Goal: Information Seeking & Learning: Find specific fact

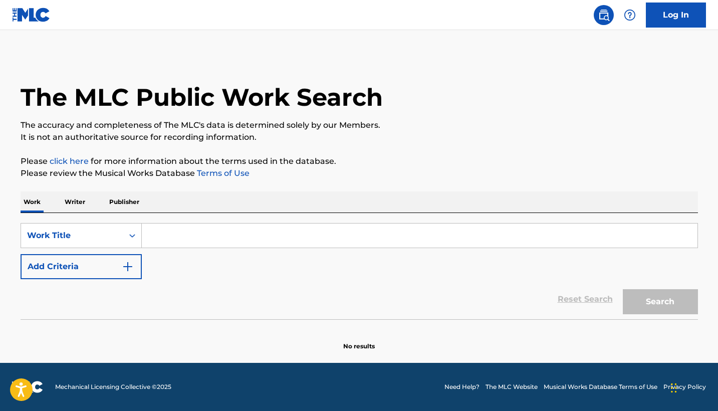
click at [348, 230] on input "Search Form" at bounding box center [420, 236] width 556 height 24
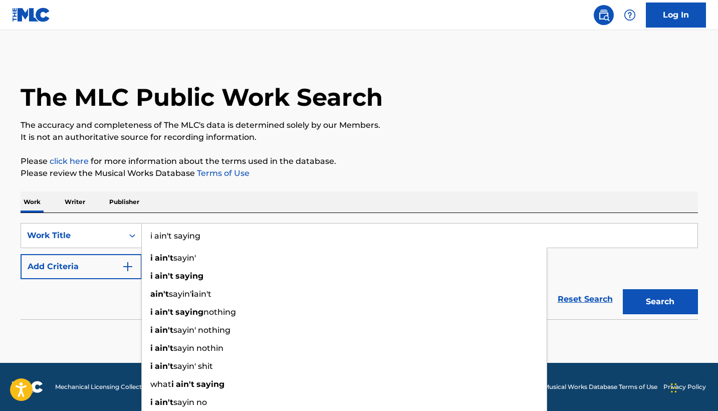
type input "i ain't saying"
click at [660, 302] on button "Search" at bounding box center [660, 301] width 75 height 25
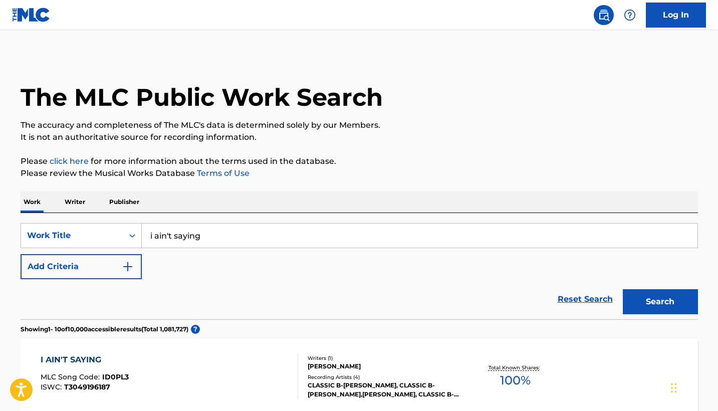
click at [132, 263] on img "Search Form" at bounding box center [128, 267] width 12 height 12
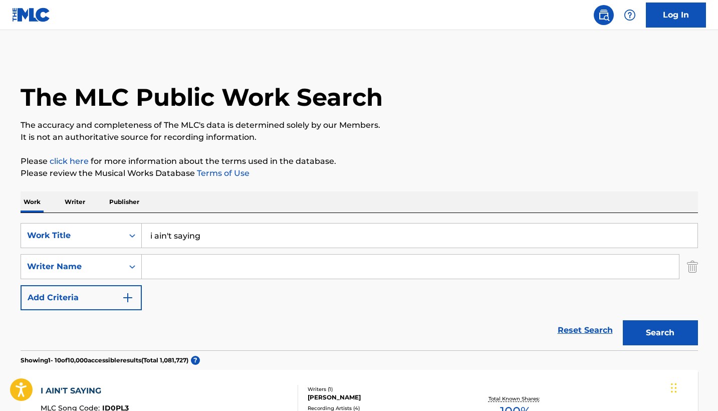
click at [208, 268] on input "Search Form" at bounding box center [410, 267] width 537 height 24
type input "[PERSON_NAME]"
click at [660, 333] on button "Search" at bounding box center [660, 332] width 75 height 25
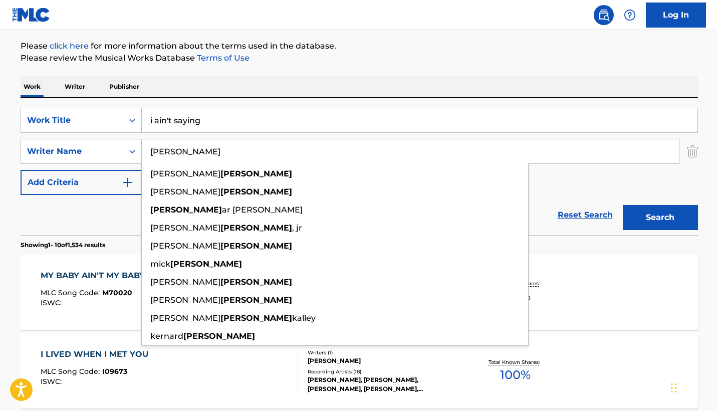
scroll to position [115, 0]
click at [436, 76] on div "Work Writer Publisher" at bounding box center [360, 86] width 678 height 21
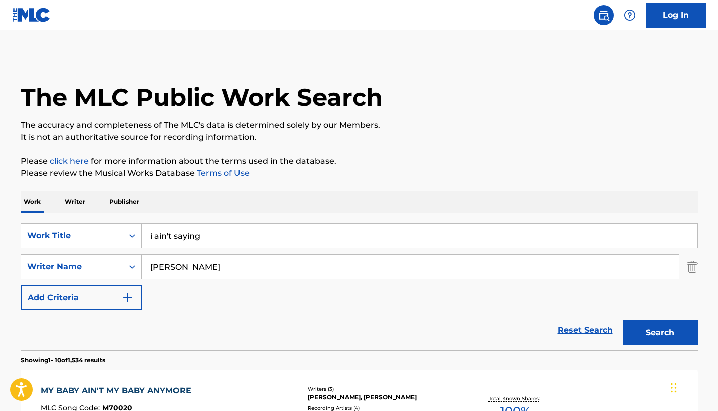
scroll to position [0, 0]
click at [327, 252] on div "SearchWithCriteria74ffac10-7aee-4e69-b46d-a68709f89414 Work Title i ain't sayin…" at bounding box center [360, 266] width 678 height 87
click at [326, 241] on input "i ain't saying" at bounding box center [420, 236] width 556 height 24
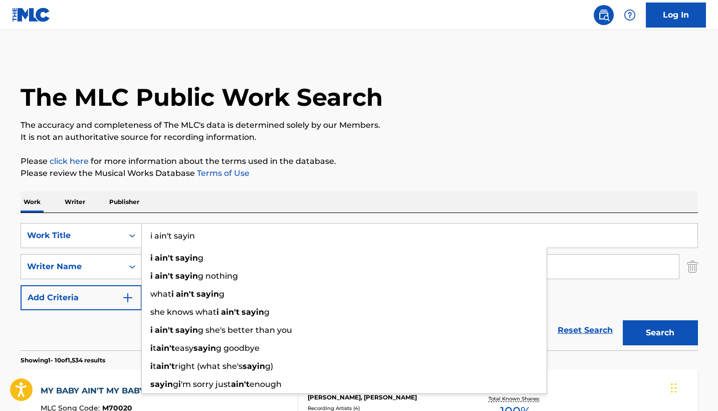
type input "i ain't sayin"
click at [660, 333] on button "Search" at bounding box center [660, 332] width 75 height 25
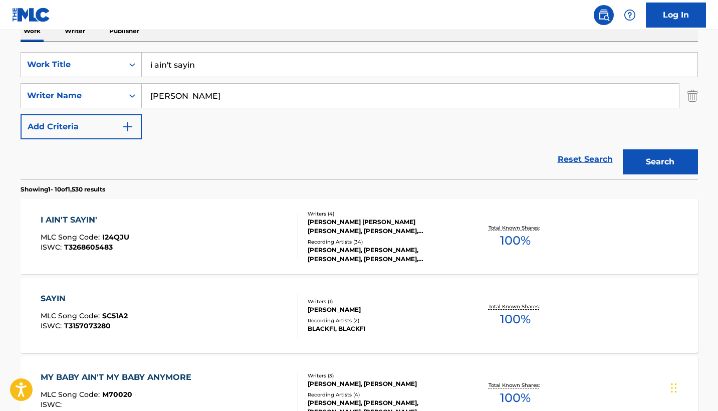
scroll to position [172, 0]
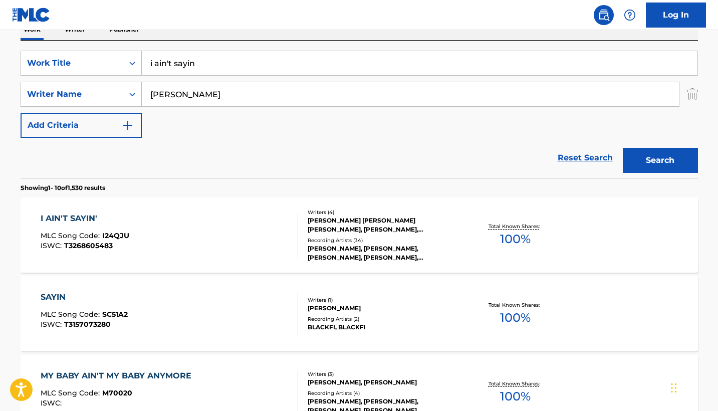
click at [432, 237] on div "Recording Artists ( 34 )" at bounding box center [383, 241] width 151 height 8
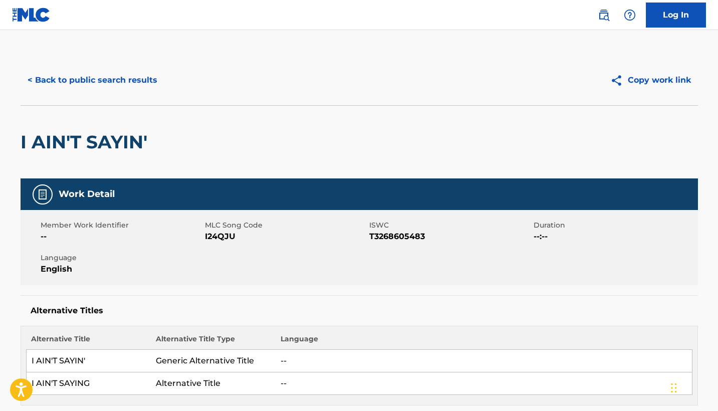
click at [108, 69] on button "< Back to public search results" at bounding box center [93, 80] width 144 height 25
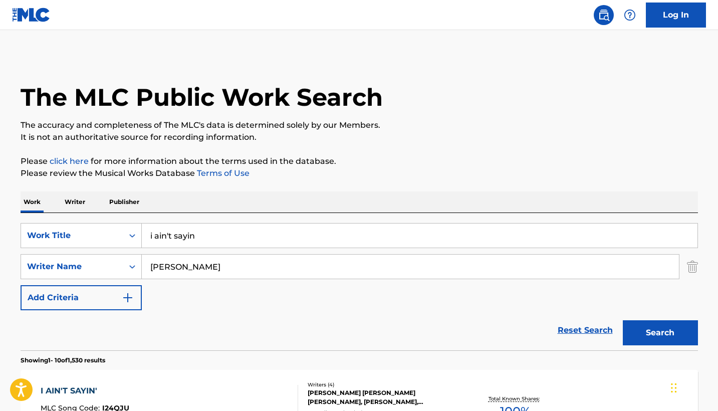
scroll to position [172, 0]
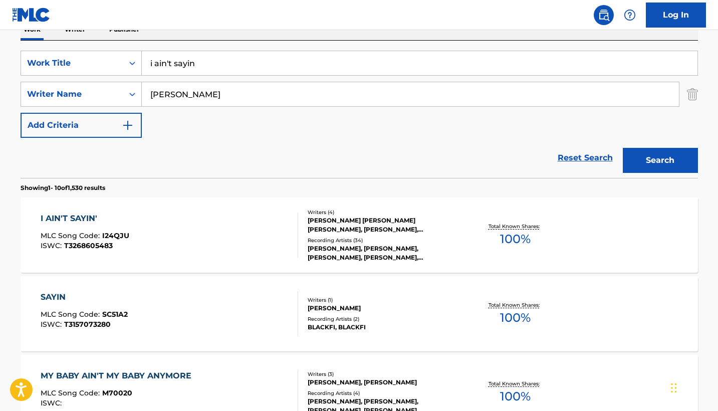
click at [262, 66] on input "i ain't sayin" at bounding box center [420, 63] width 556 height 24
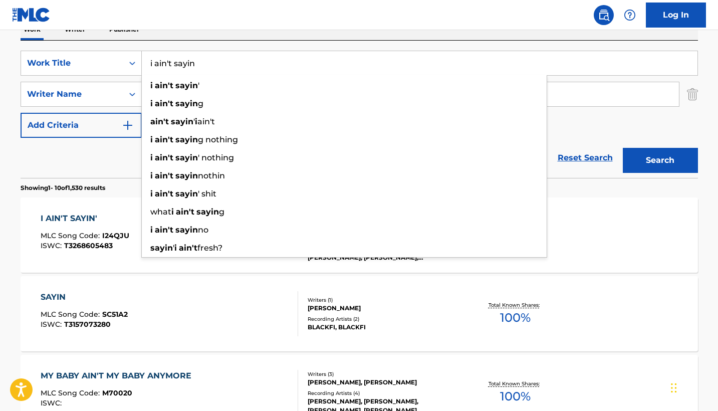
click at [262, 66] on input "i ain't sayin" at bounding box center [420, 63] width 556 height 24
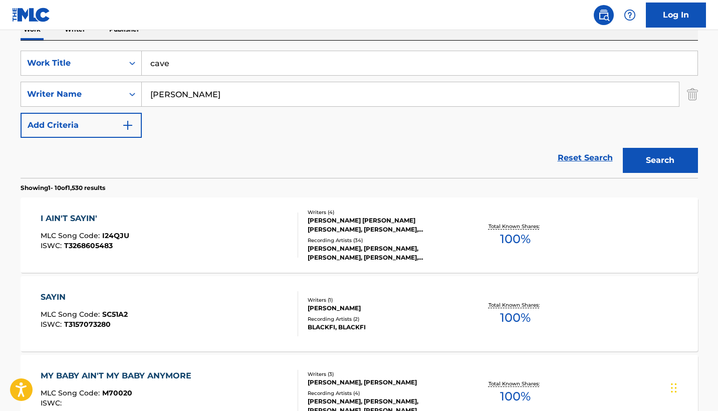
type input "cave"
click at [660, 160] on button "Search" at bounding box center [660, 160] width 75 height 25
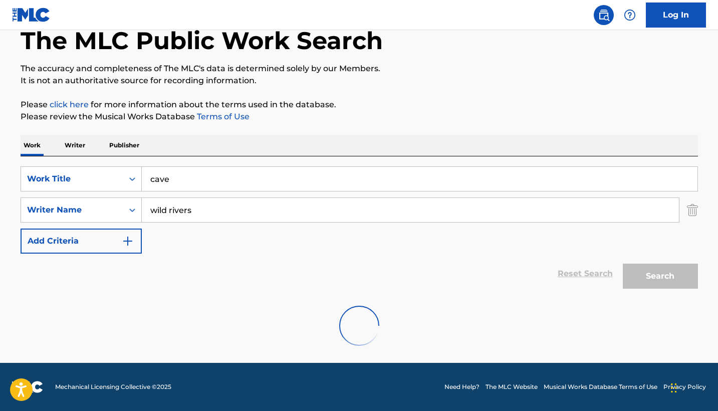
scroll to position [24, 0]
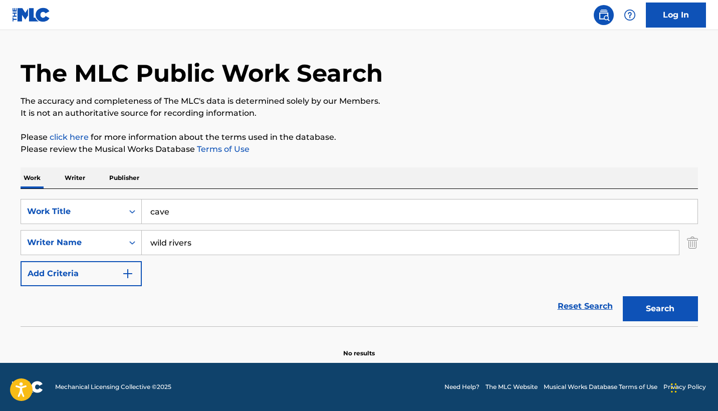
click at [225, 240] on input "wild rivers" at bounding box center [410, 243] width 537 height 24
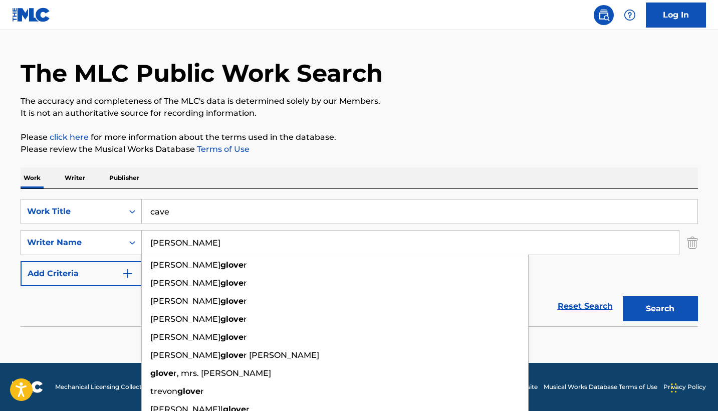
type input "[PERSON_NAME]"
click at [660, 309] on button "Search" at bounding box center [660, 308] width 75 height 25
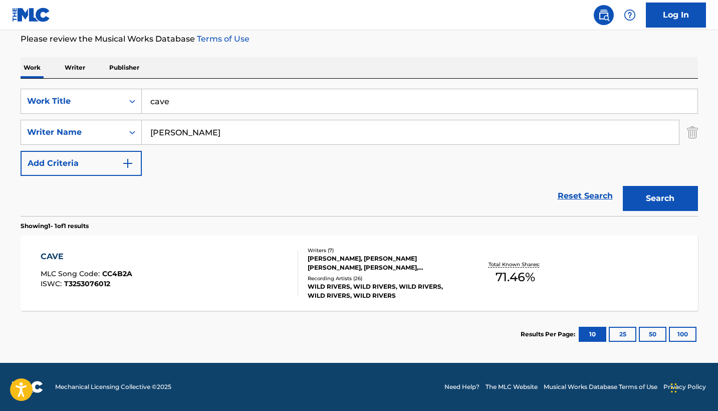
scroll to position [134, 0]
click at [408, 277] on div "Recording Artists ( 26 )" at bounding box center [383, 279] width 151 height 8
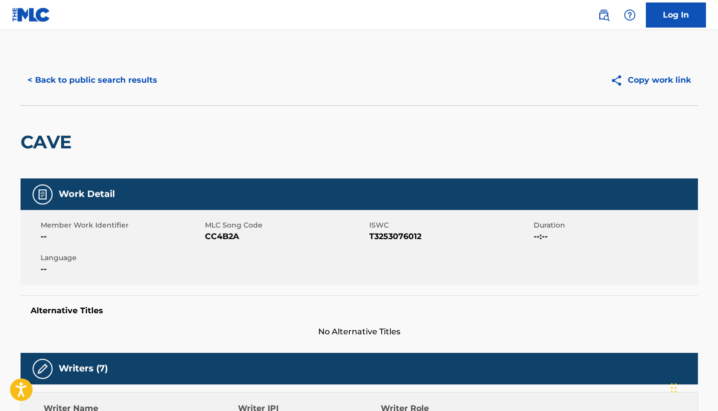
click at [90, 76] on button "< Back to public search results" at bounding box center [93, 80] width 144 height 25
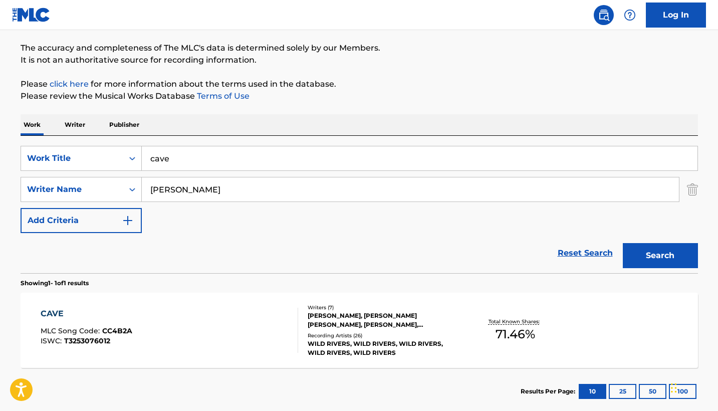
click at [423, 331] on div "Writers ( 7 ) [PERSON_NAME], [PERSON_NAME] [PERSON_NAME], [PERSON_NAME], [PERSO…" at bounding box center [378, 331] width 161 height 54
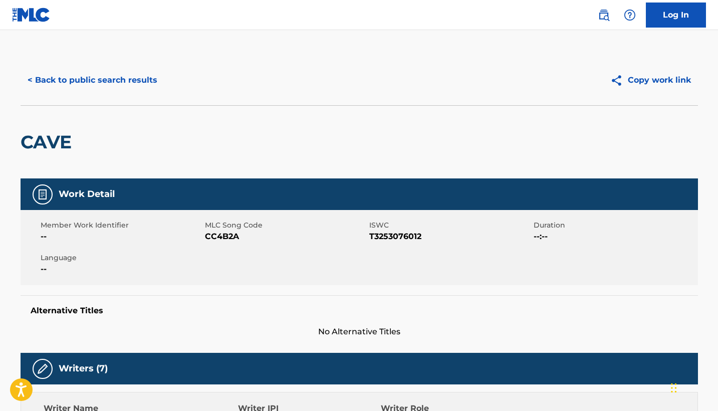
click at [101, 84] on button "< Back to public search results" at bounding box center [93, 80] width 144 height 25
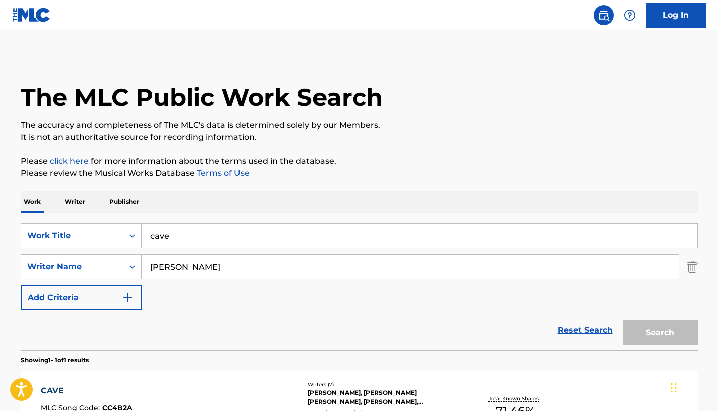
scroll to position [77, 0]
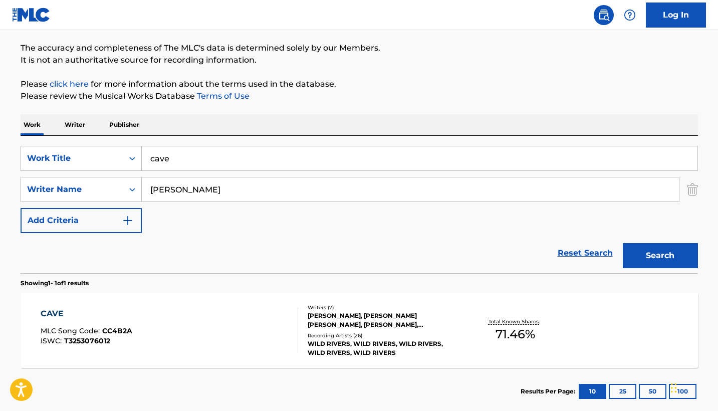
click at [252, 153] on input "cave" at bounding box center [420, 158] width 556 height 24
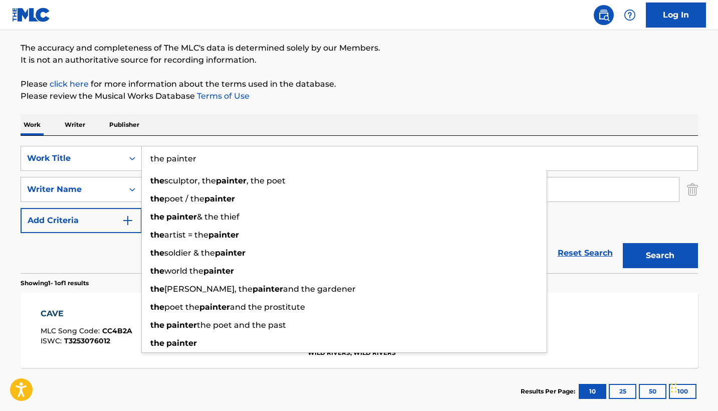
type input "the painter"
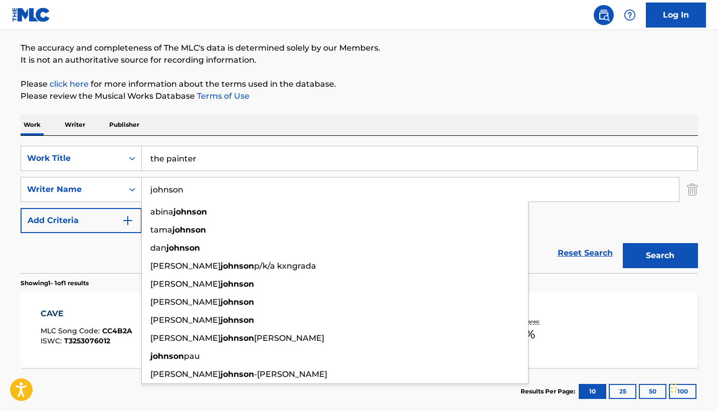
click at [660, 256] on button "Search" at bounding box center [660, 255] width 75 height 25
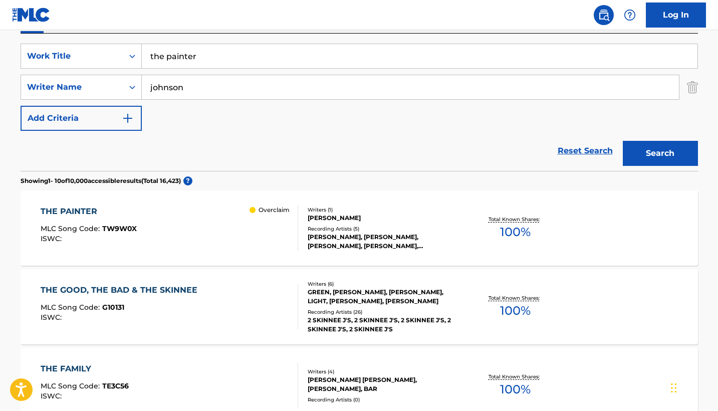
scroll to position [182, 0]
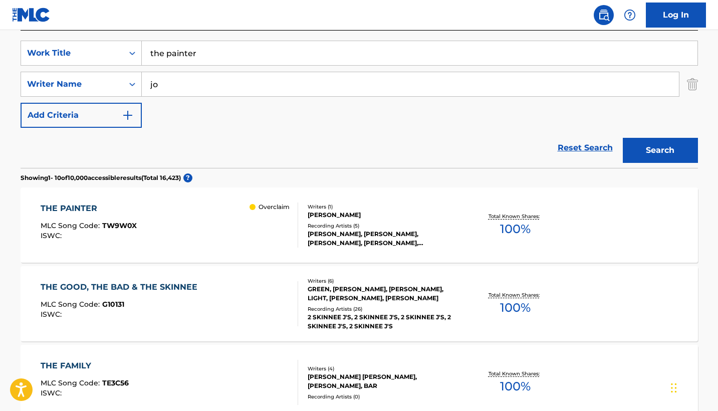
type input "j"
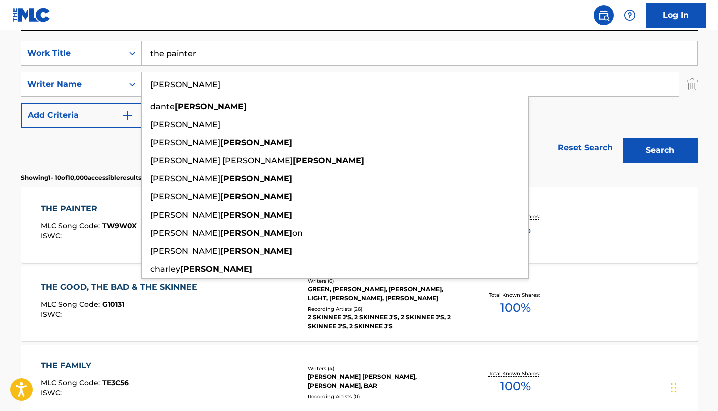
type input "[PERSON_NAME]"
click at [660, 150] on button "Search" at bounding box center [660, 150] width 75 height 25
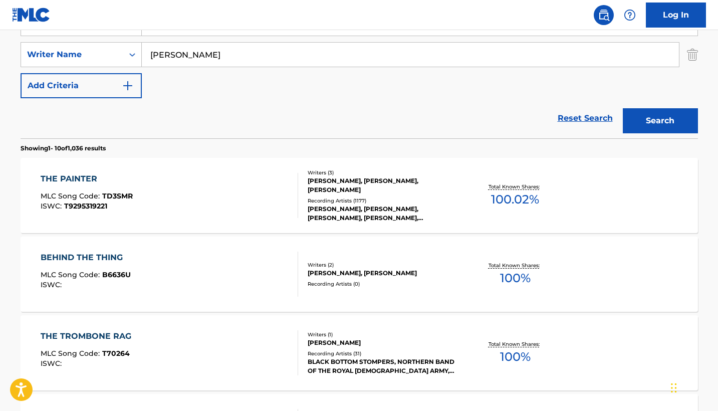
scroll to position [214, 0]
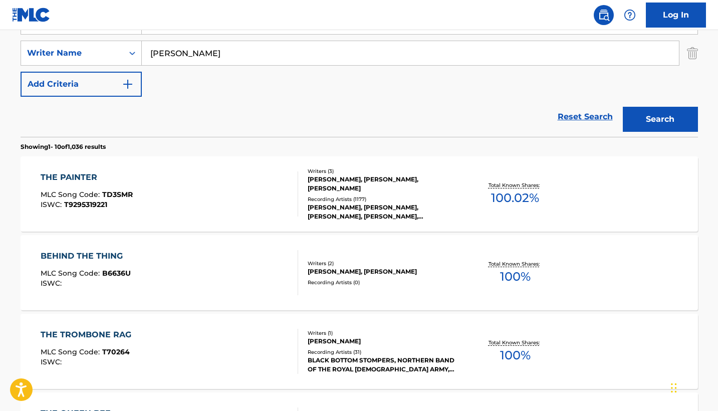
click at [401, 191] on div "[PERSON_NAME], [PERSON_NAME], [PERSON_NAME]" at bounding box center [383, 184] width 151 height 18
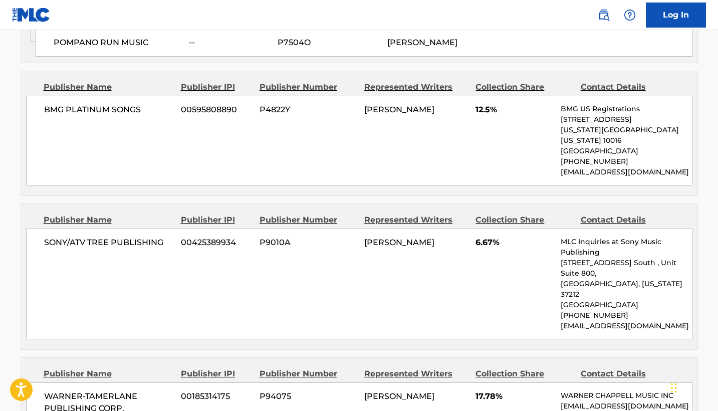
scroll to position [1250, 0]
